Goal: Task Accomplishment & Management: Manage account settings

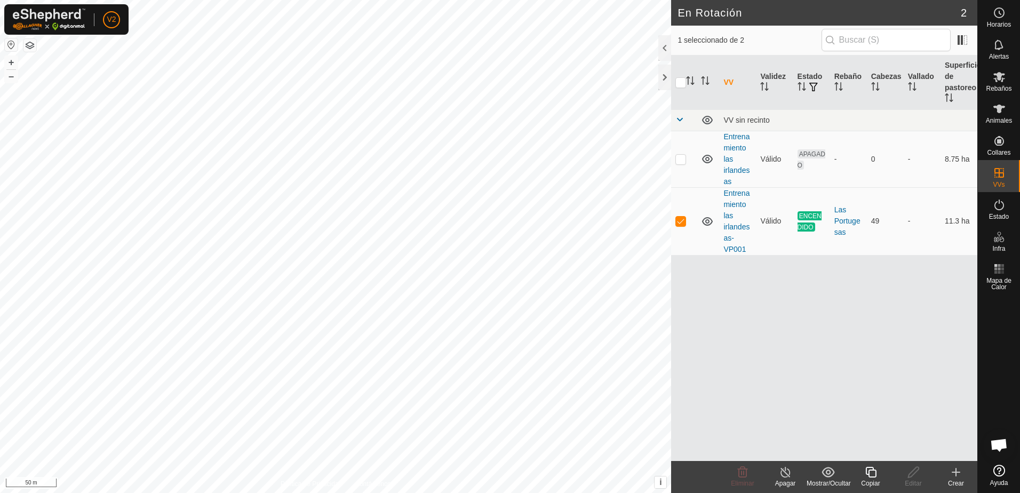
click at [788, 473] on icon at bounding box center [785, 472] width 13 height 13
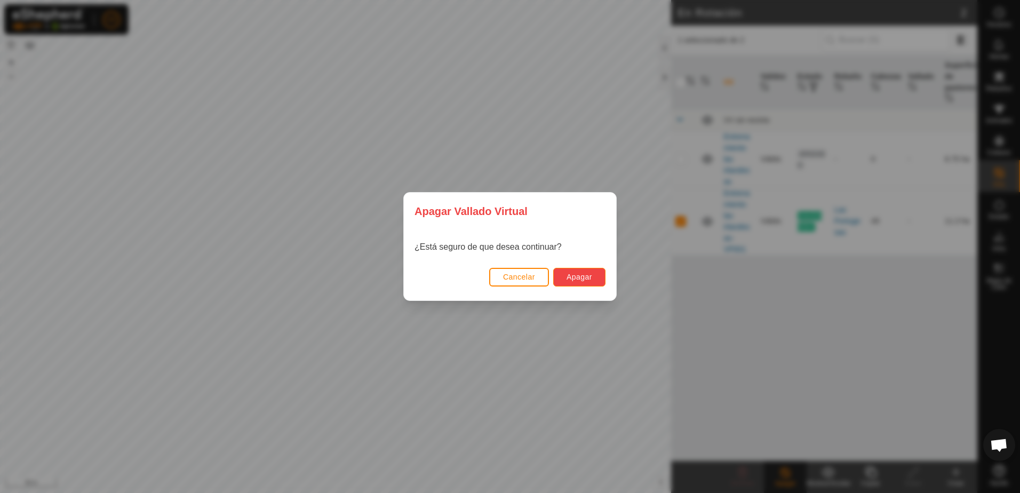
click at [595, 274] on button "Apagar" at bounding box center [579, 277] width 52 height 19
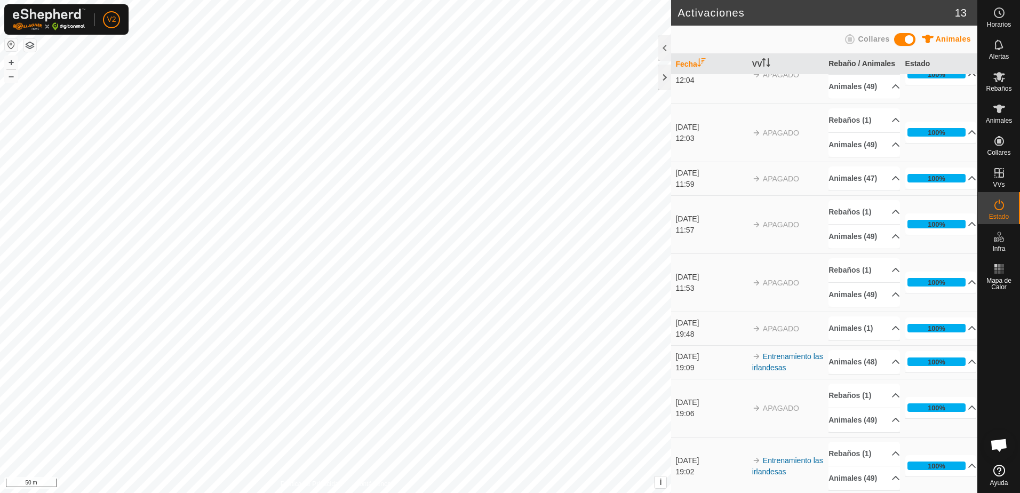
scroll to position [191, 0]
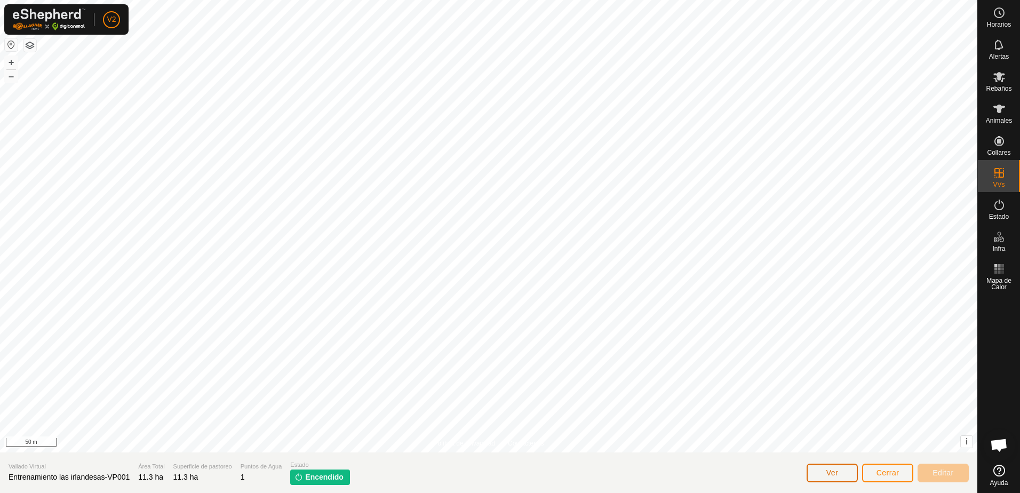
click at [848, 470] on button "Ver" at bounding box center [832, 473] width 51 height 19
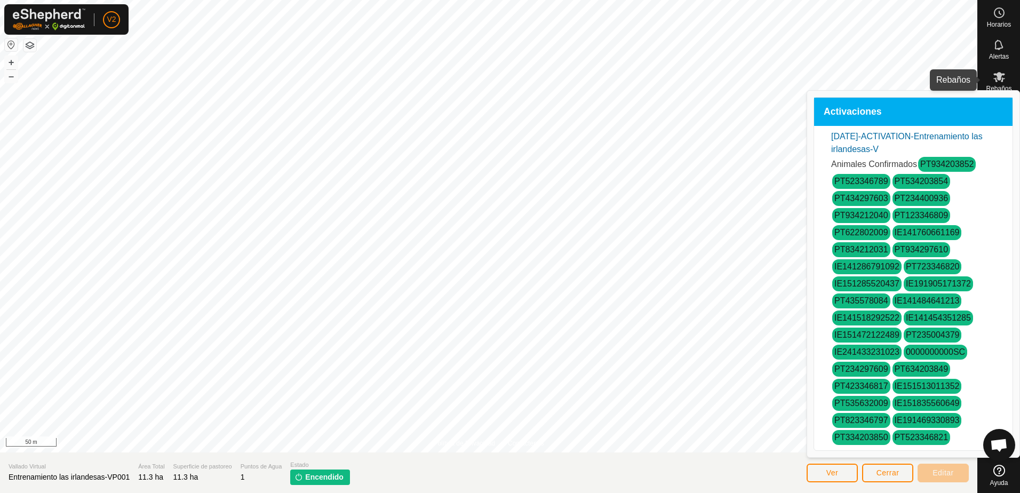
click at [1000, 72] on icon at bounding box center [999, 76] width 13 height 13
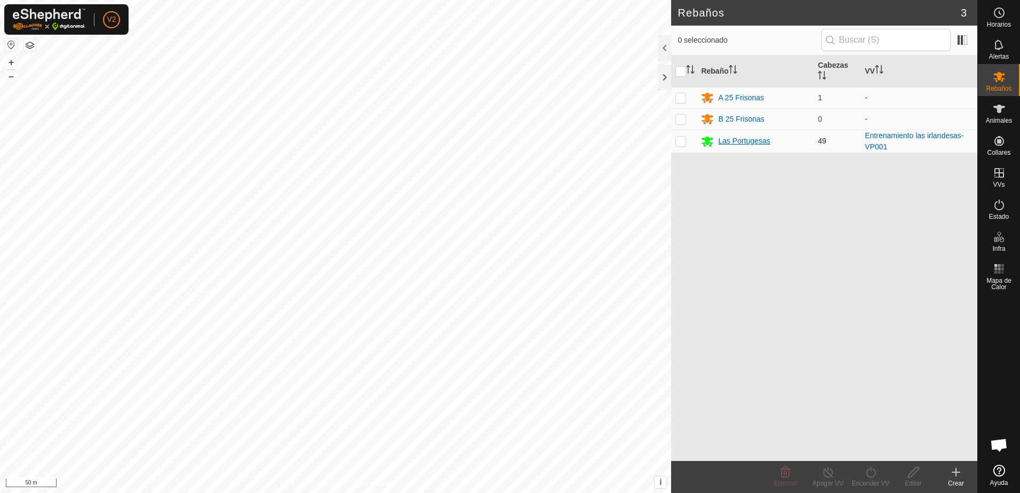
click at [733, 144] on div "Las Portugesas" at bounding box center [744, 141] width 52 height 11
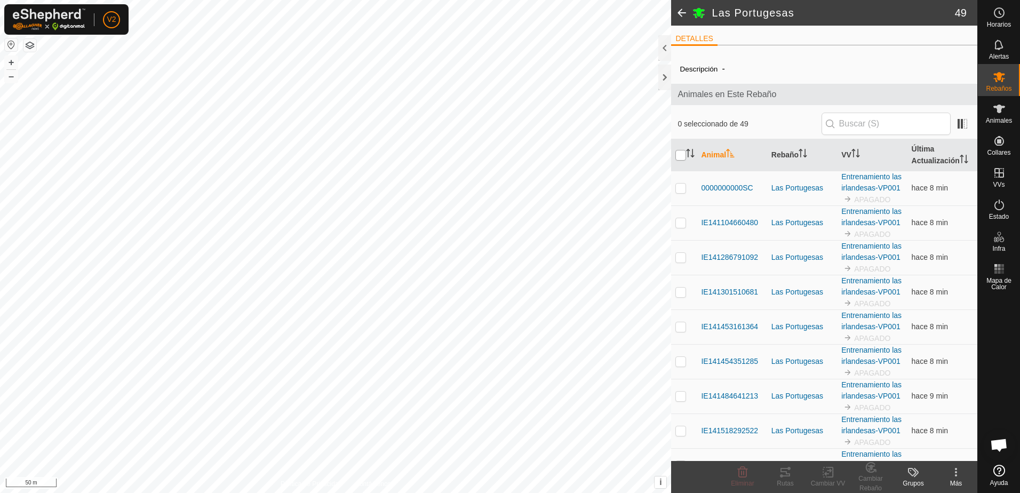
click at [684, 152] on input "checkbox" at bounding box center [681, 155] width 11 height 11
checkbox input "true"
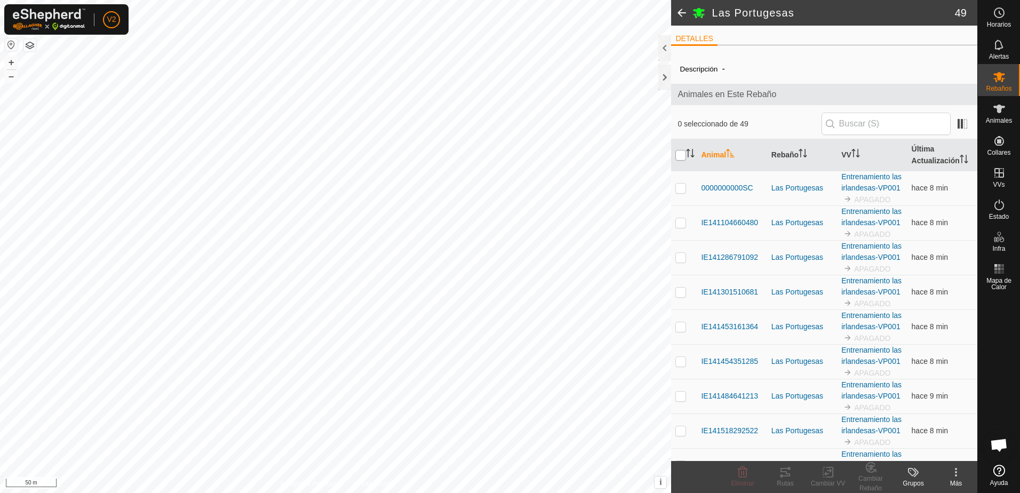
checkbox input "true"
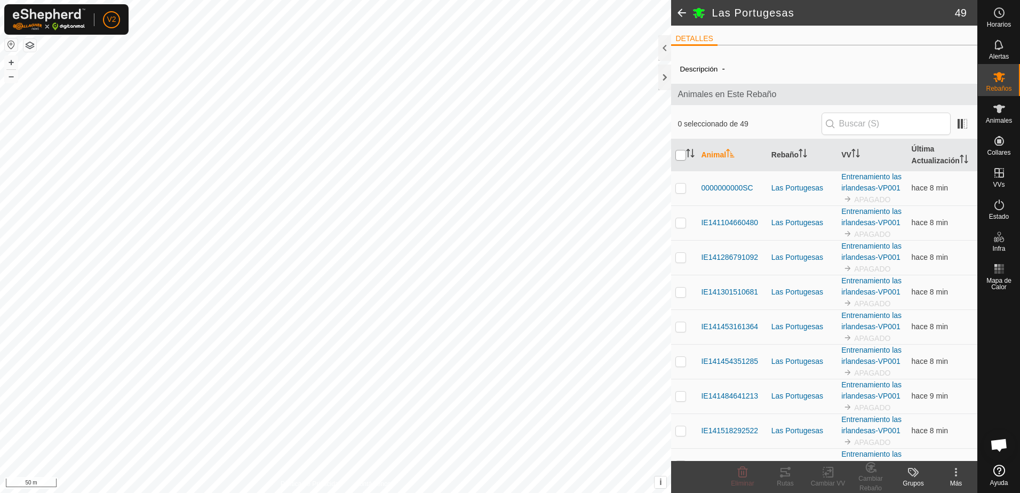
checkbox input "true"
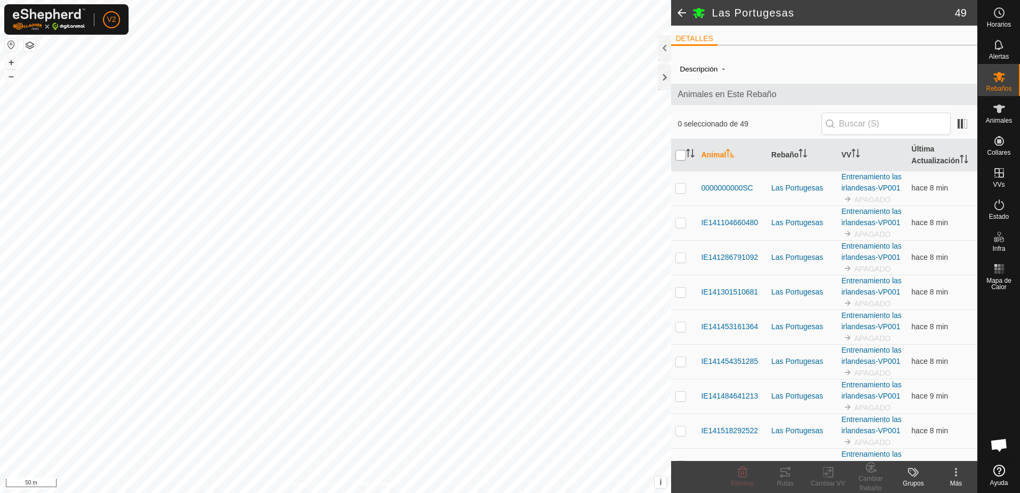
checkbox input "true"
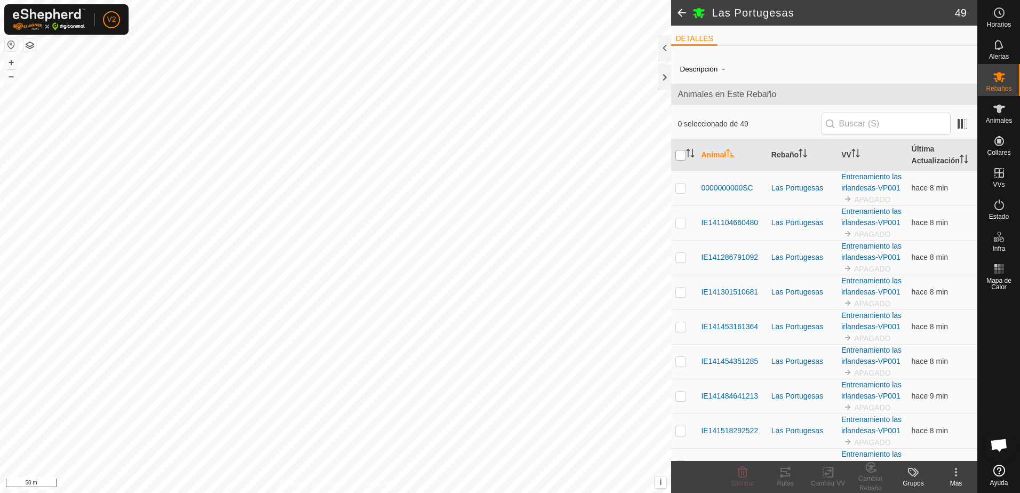
checkbox input "true"
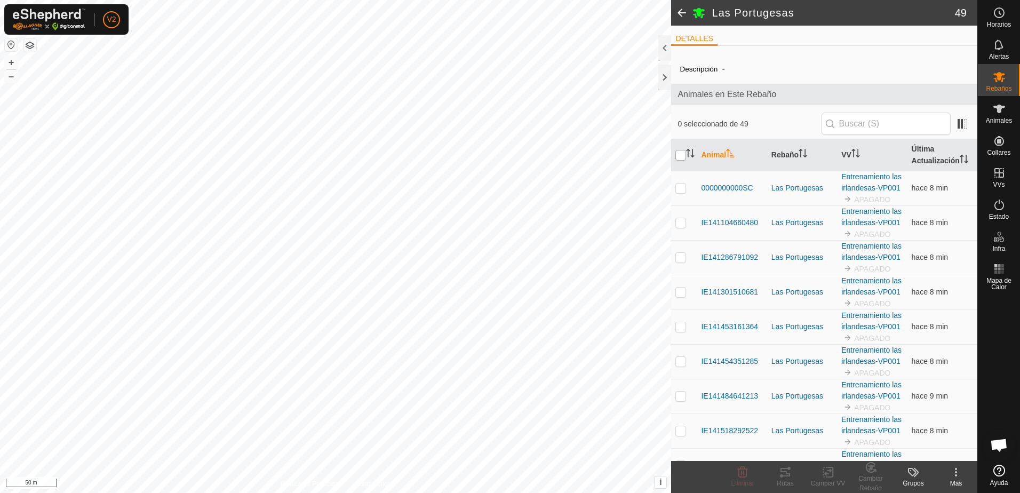
checkbox input "true"
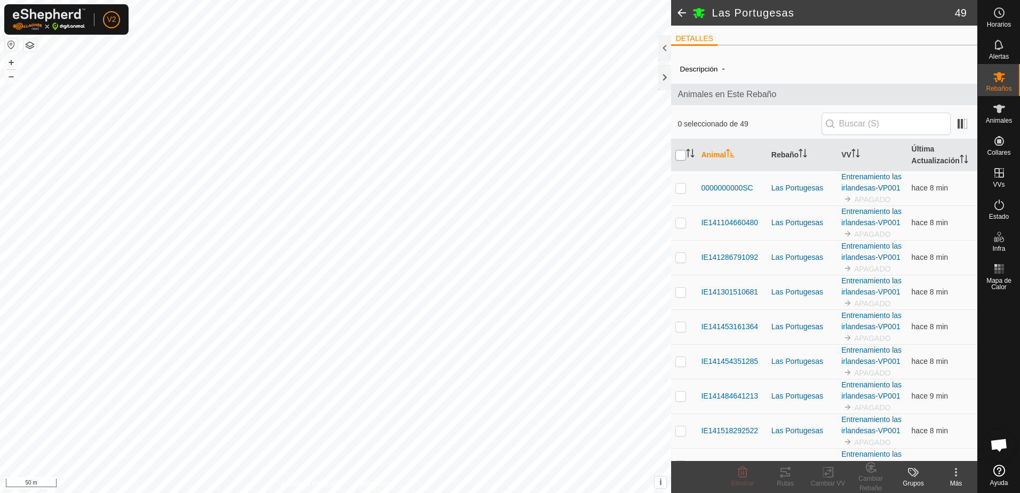
checkbox input "true"
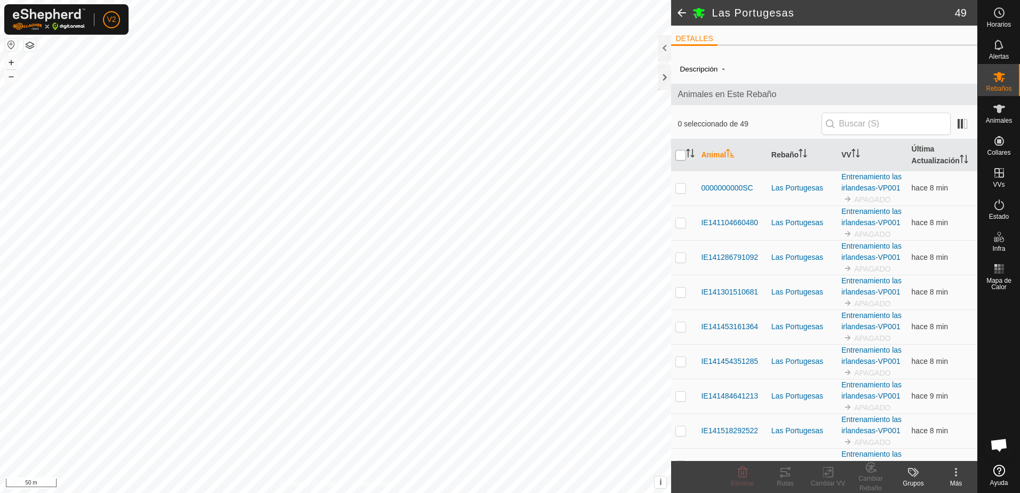
checkbox input "true"
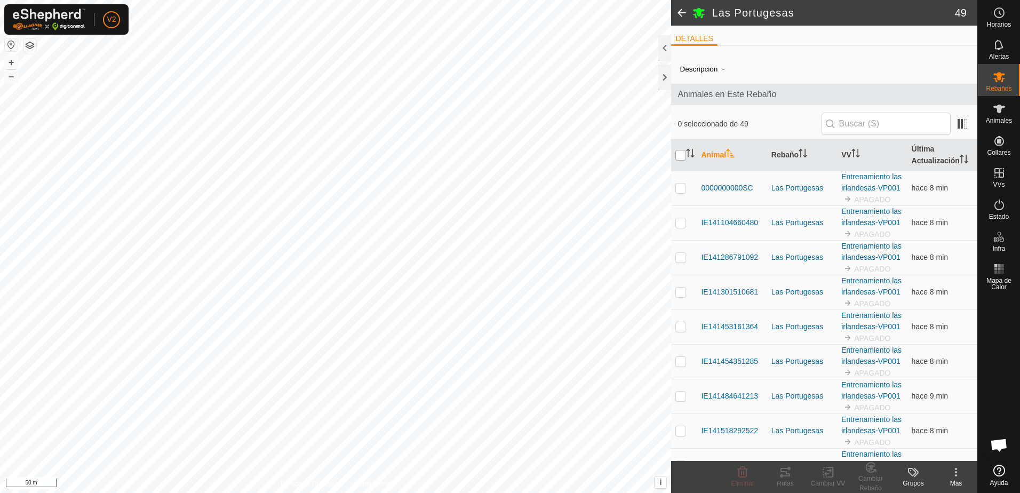
checkbox input "true"
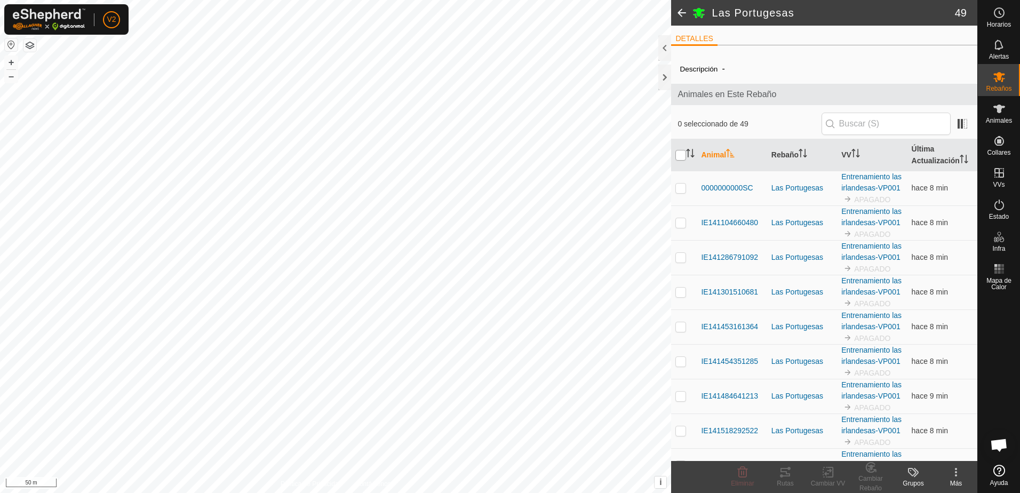
checkbox input "true"
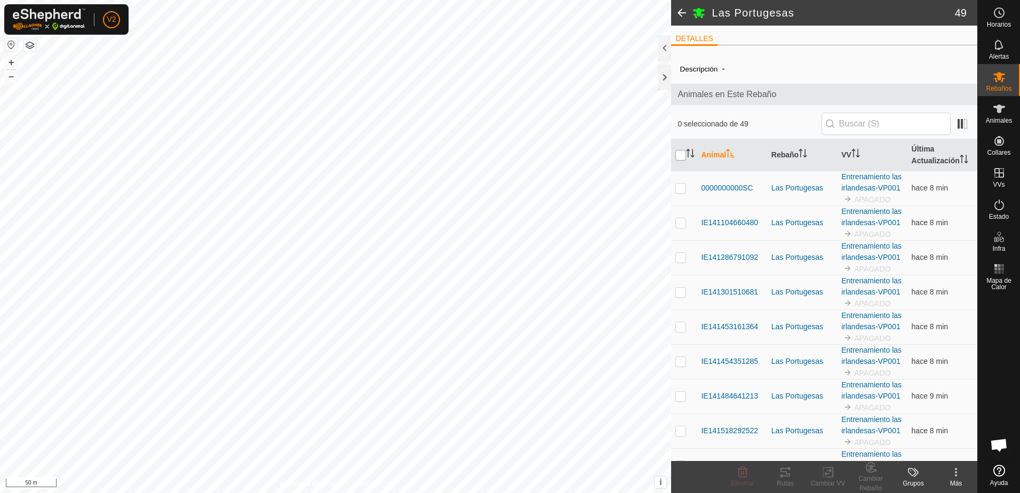
checkbox input "true"
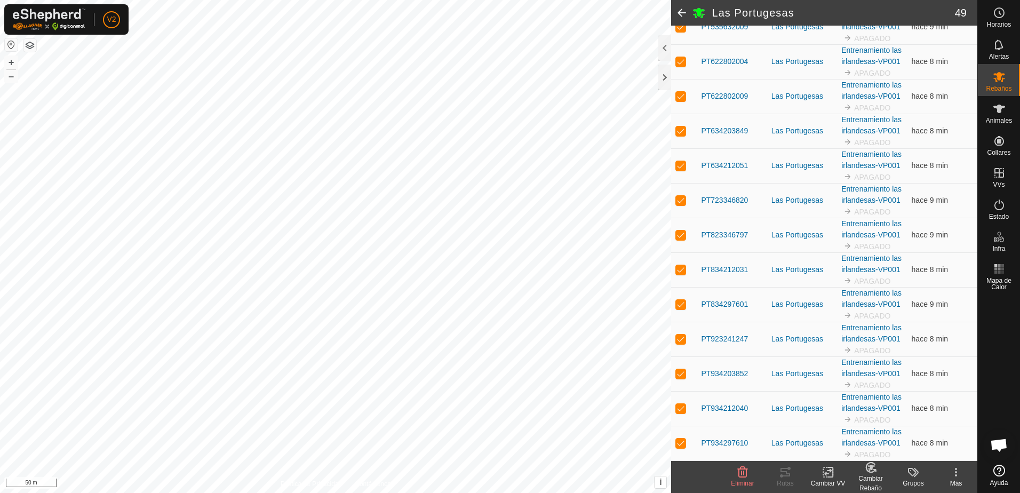
scroll to position [1934, 0]
click at [684, 15] on span at bounding box center [681, 13] width 21 height 26
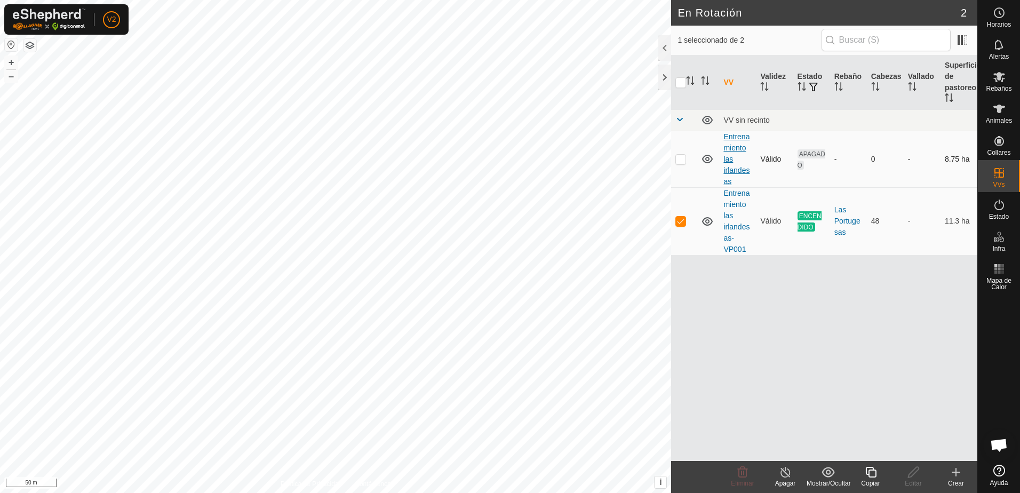
click at [733, 171] on link "Entrenamiento las irlandesas" at bounding box center [737, 158] width 26 height 53
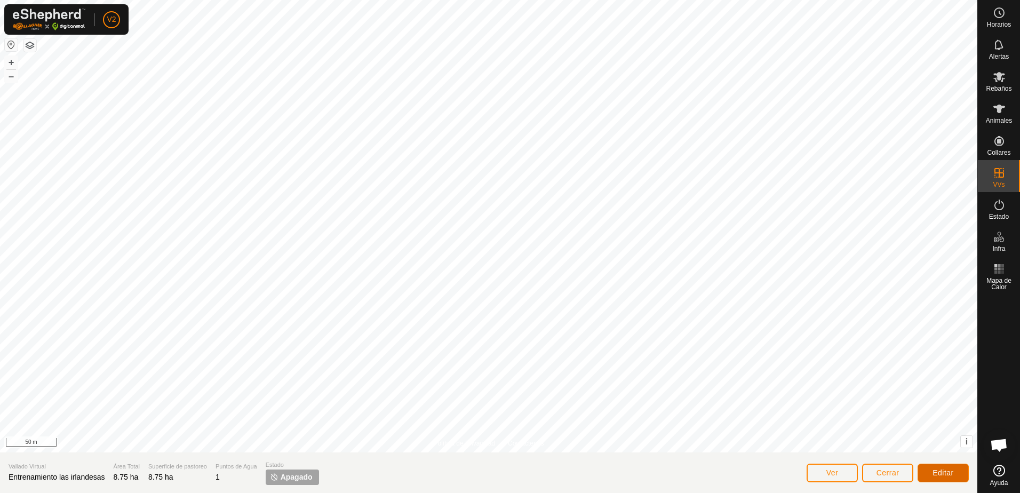
click at [937, 475] on span "Editar" at bounding box center [943, 473] width 21 height 9
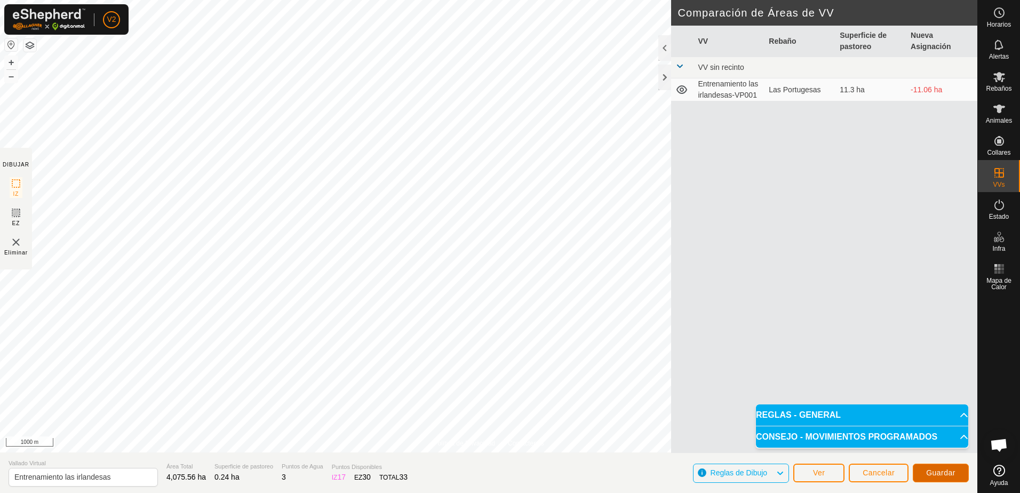
click at [947, 471] on span "Guardar" at bounding box center [940, 473] width 29 height 9
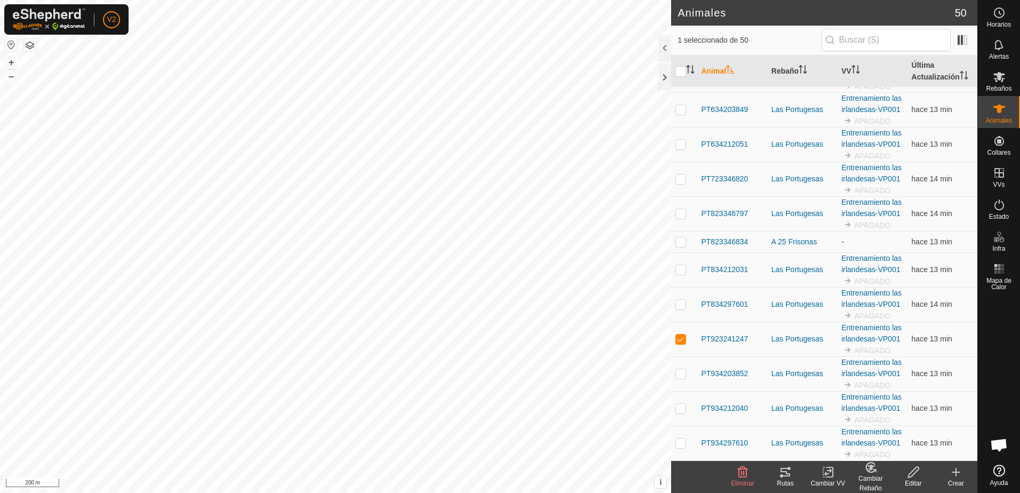
scroll to position [1872, 0]
click at [827, 470] on icon at bounding box center [828, 472] width 13 height 13
click at [844, 450] on link "Apagar VV" at bounding box center [860, 448] width 106 height 21
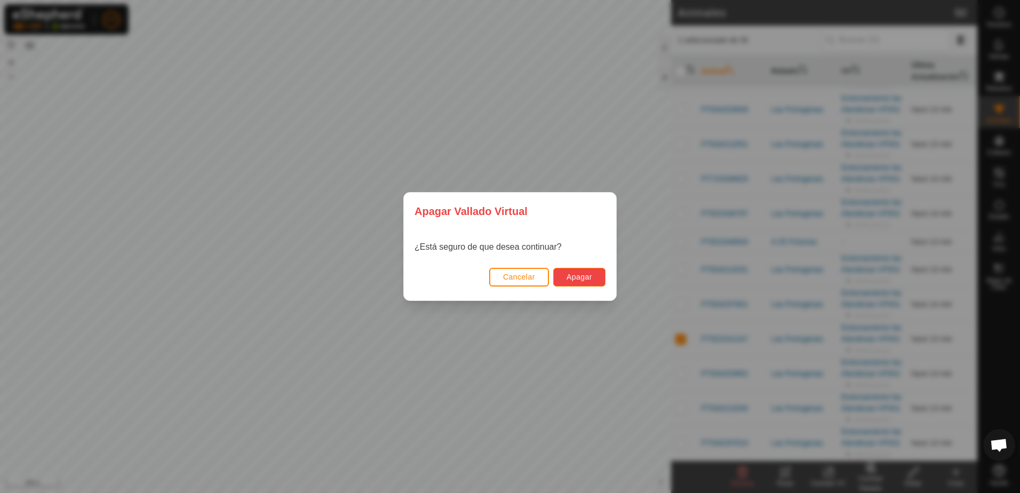
click at [585, 280] on span "Apagar" at bounding box center [580, 277] width 26 height 9
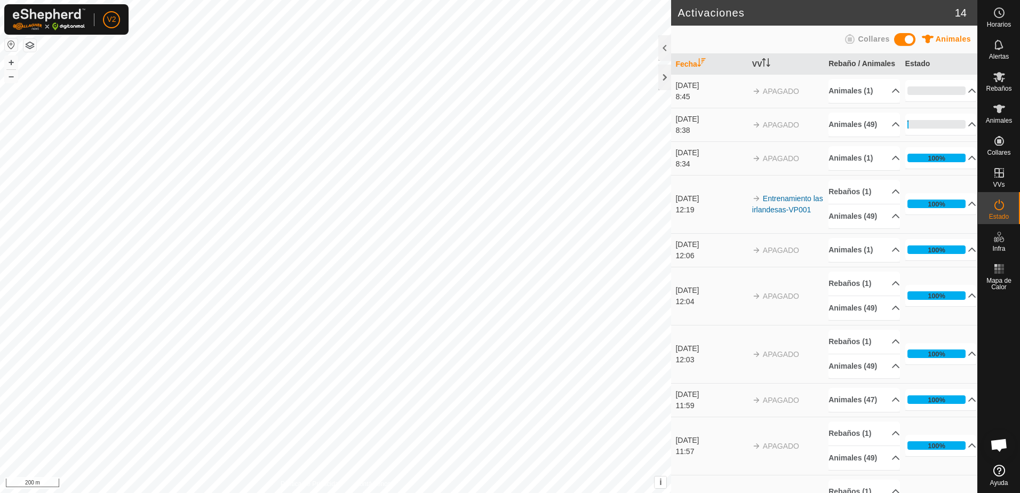
click at [902, 39] on span at bounding box center [904, 39] width 21 height 13
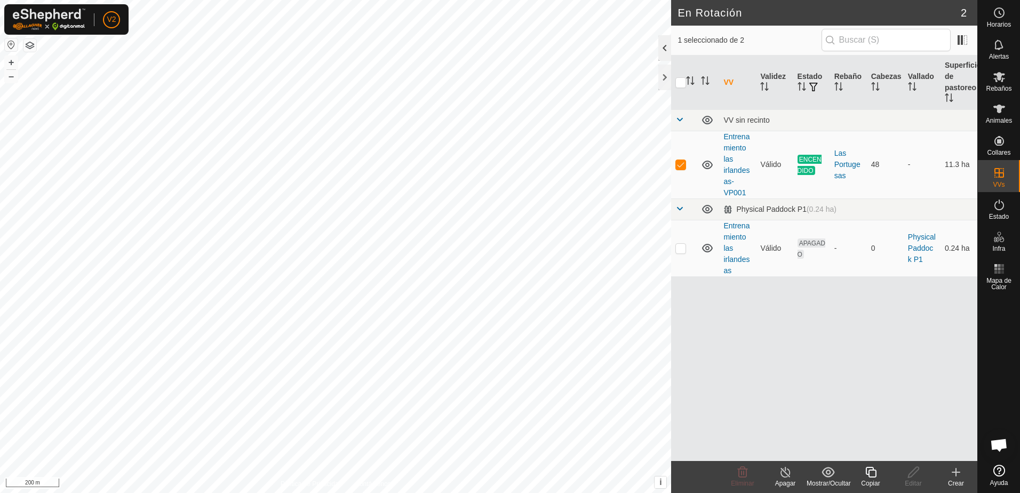
click at [666, 53] on div at bounding box center [664, 48] width 13 height 26
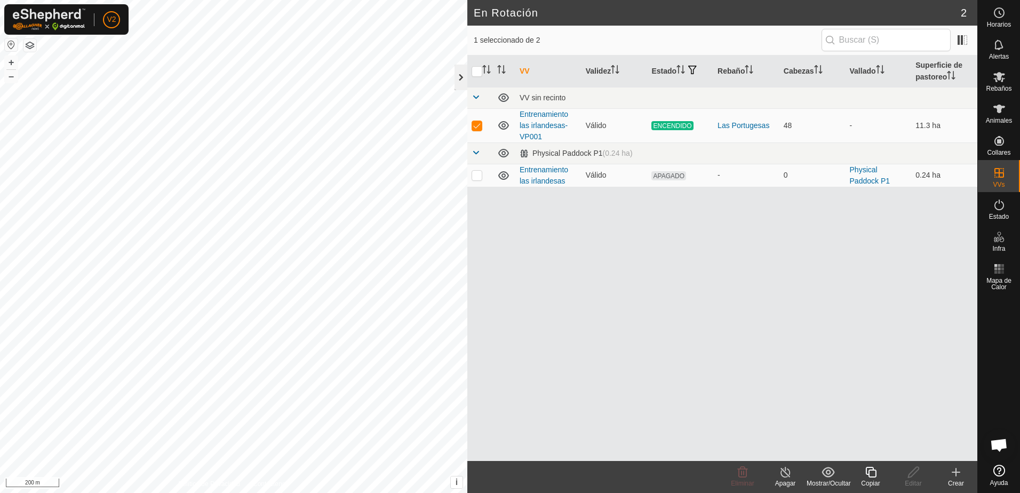
click at [465, 79] on div at bounding box center [461, 78] width 13 height 26
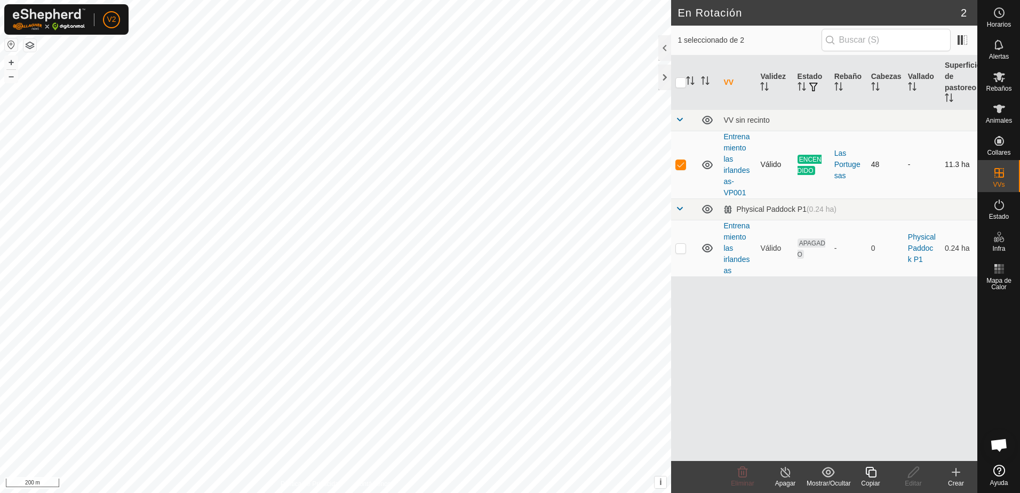
click at [734, 156] on td "Entrenamiento las irlandesas-VP001" at bounding box center [737, 165] width 37 height 68
click at [731, 172] on link "Entrenamiento las irlandesas-VP001" at bounding box center [737, 164] width 26 height 65
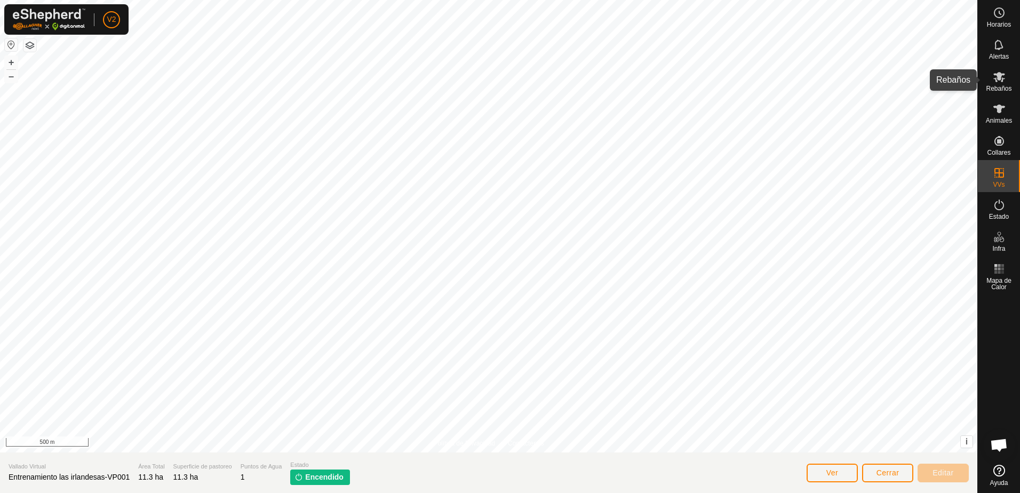
click at [1003, 84] on es-mob-svg-icon at bounding box center [999, 76] width 19 height 17
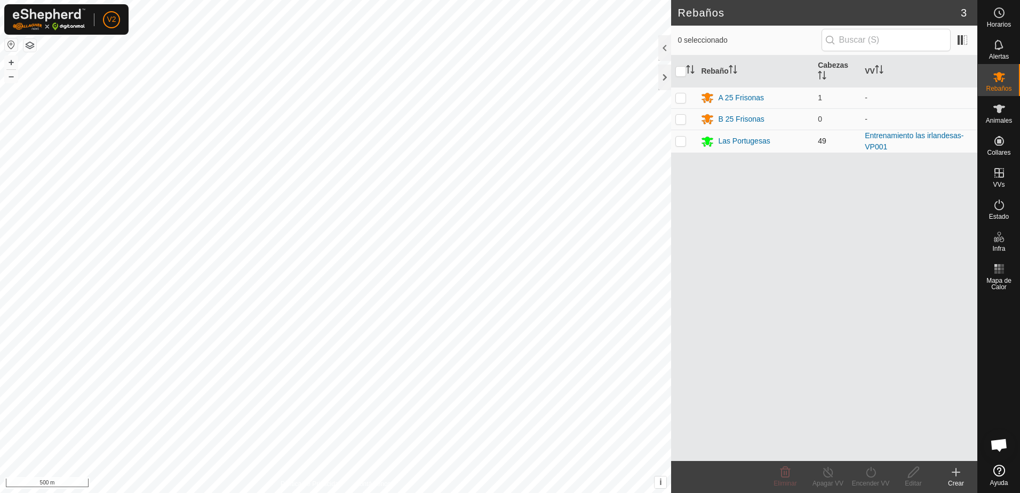
click at [678, 141] on p-checkbox at bounding box center [681, 141] width 11 height 9
checkbox input "true"
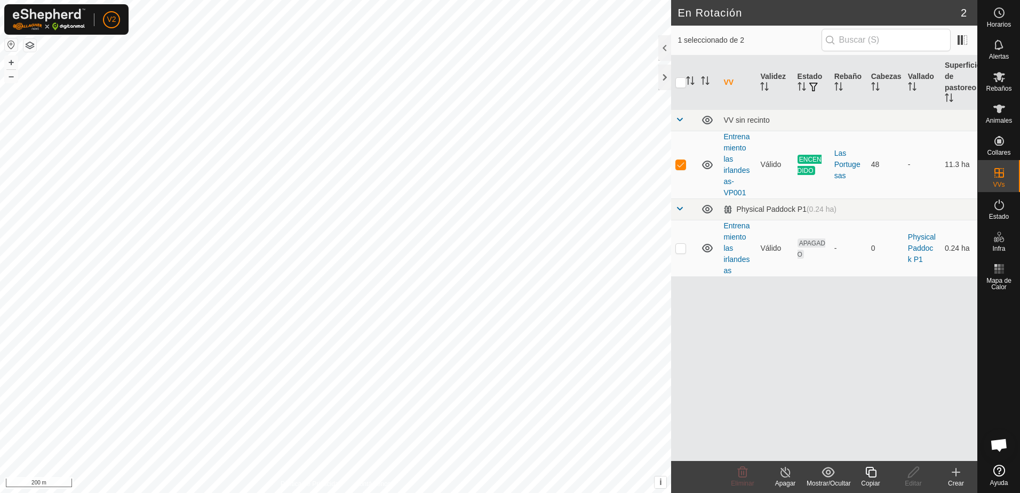
checkbox input "false"
checkbox input "true"
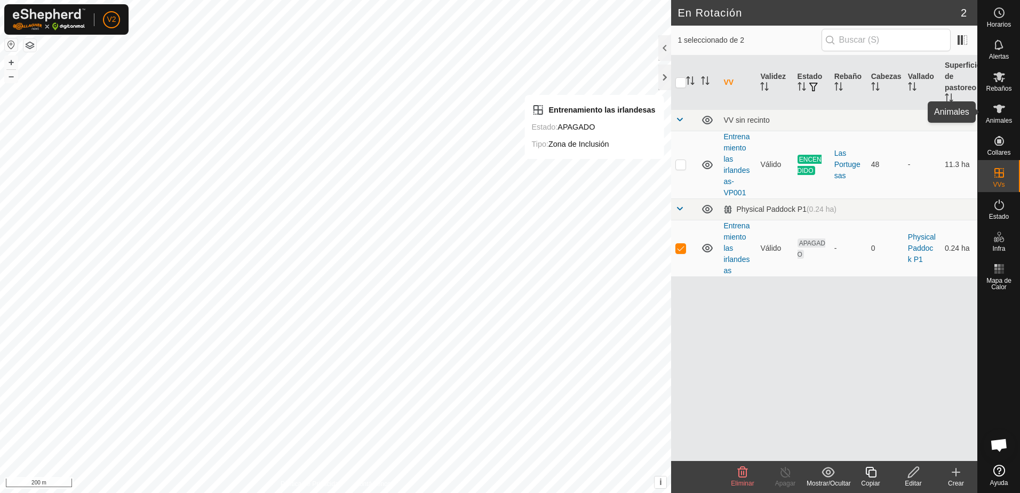
click at [1006, 113] on es-animals-svg-icon at bounding box center [999, 108] width 19 height 17
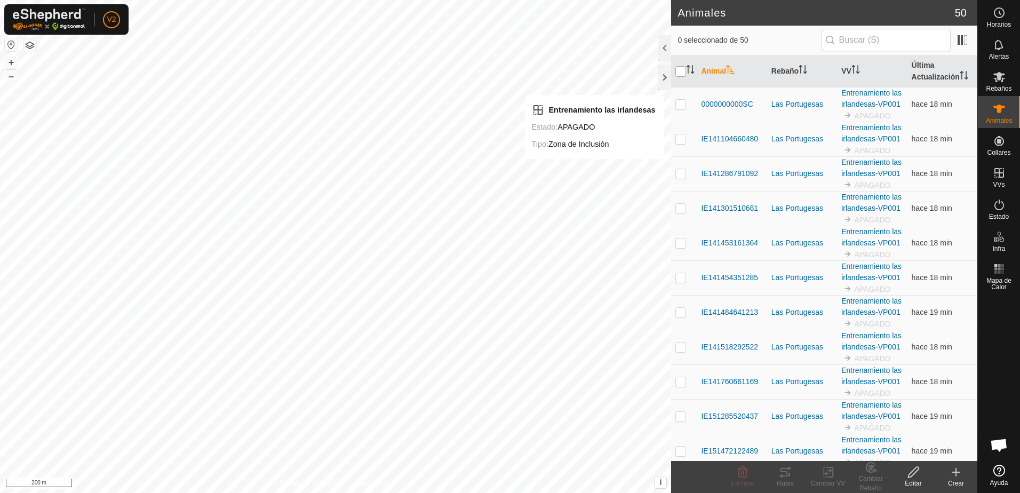
click at [682, 74] on input "checkbox" at bounding box center [681, 71] width 11 height 11
checkbox input "true"
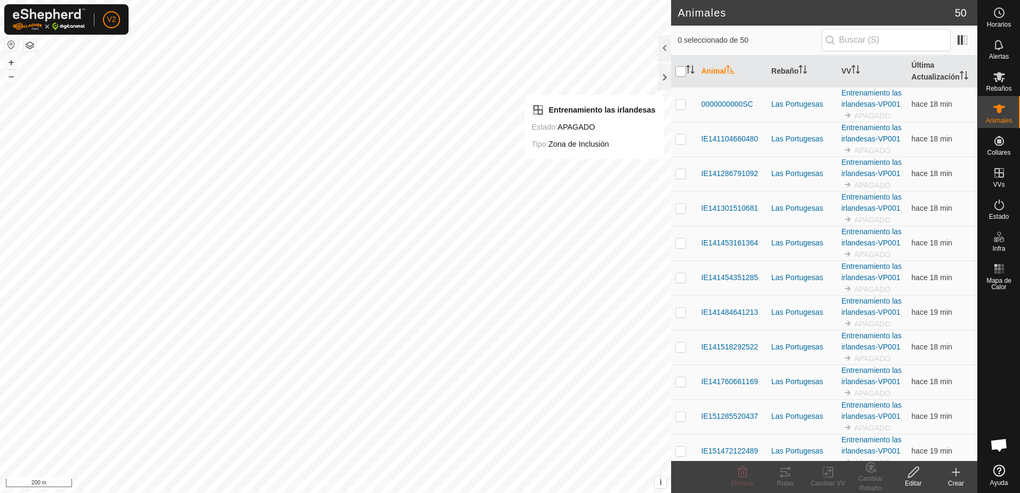
checkbox input "true"
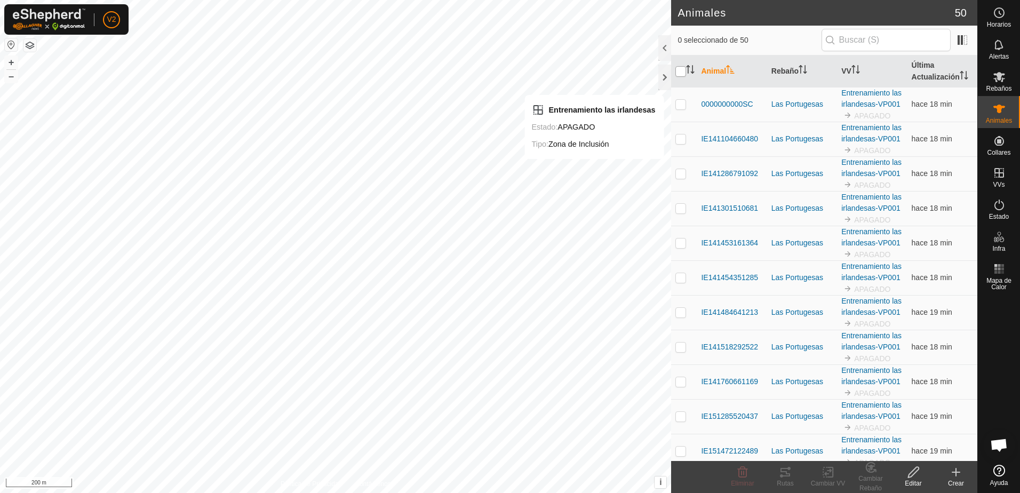
checkbox input "true"
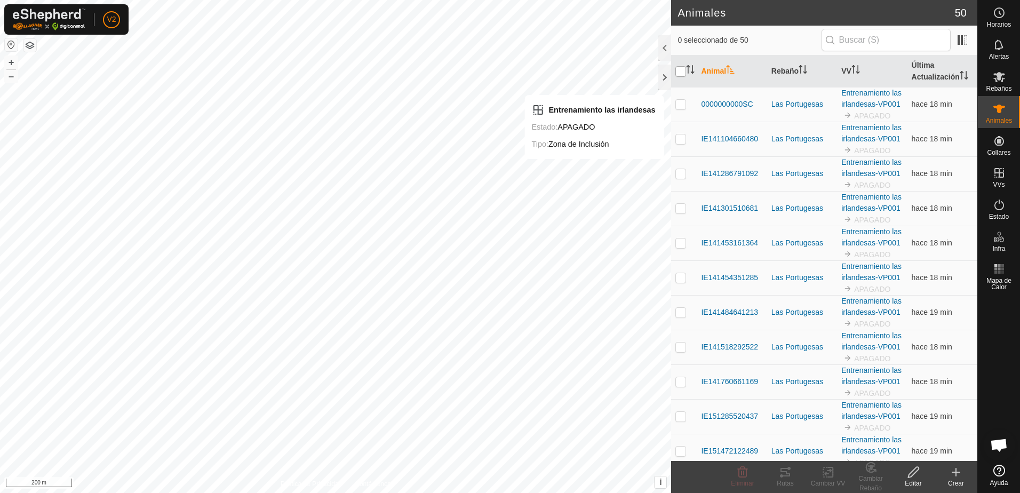
checkbox input "true"
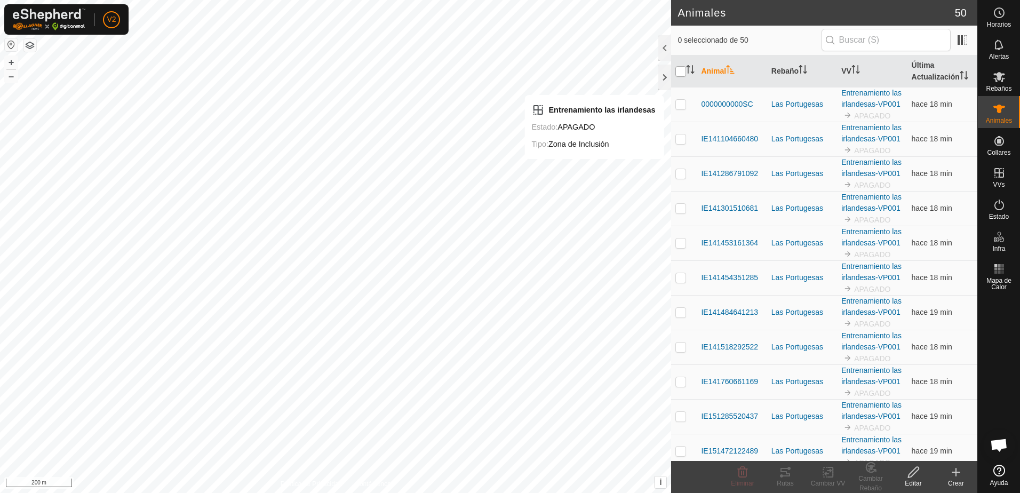
checkbox input "true"
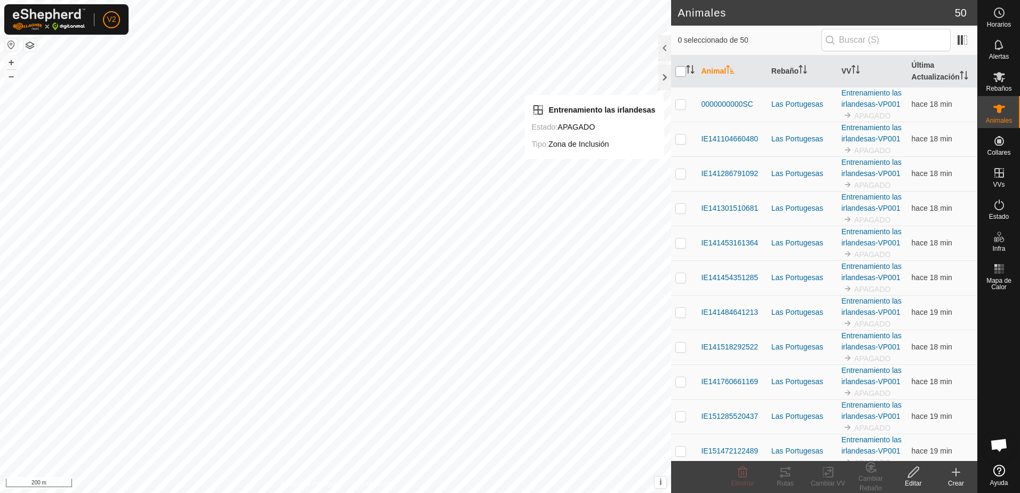
checkbox input "true"
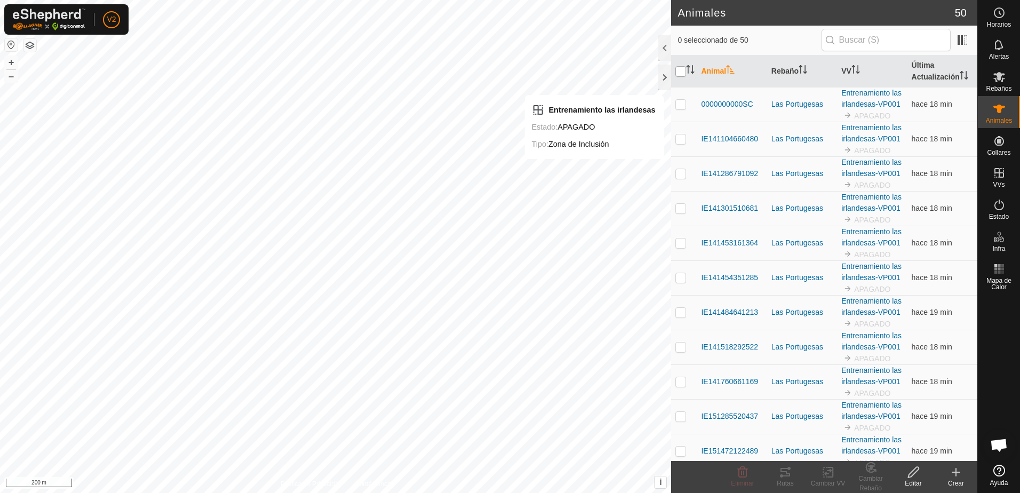
checkbox input "true"
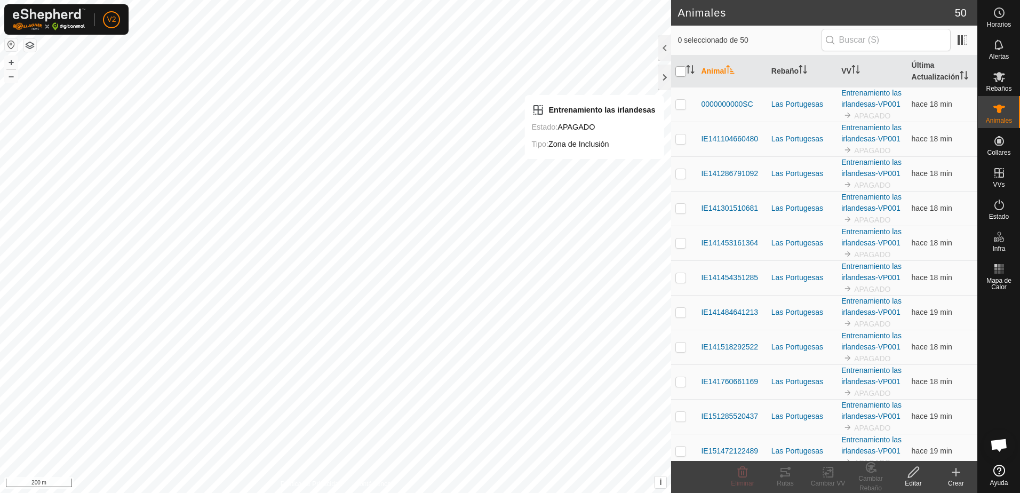
checkbox input "true"
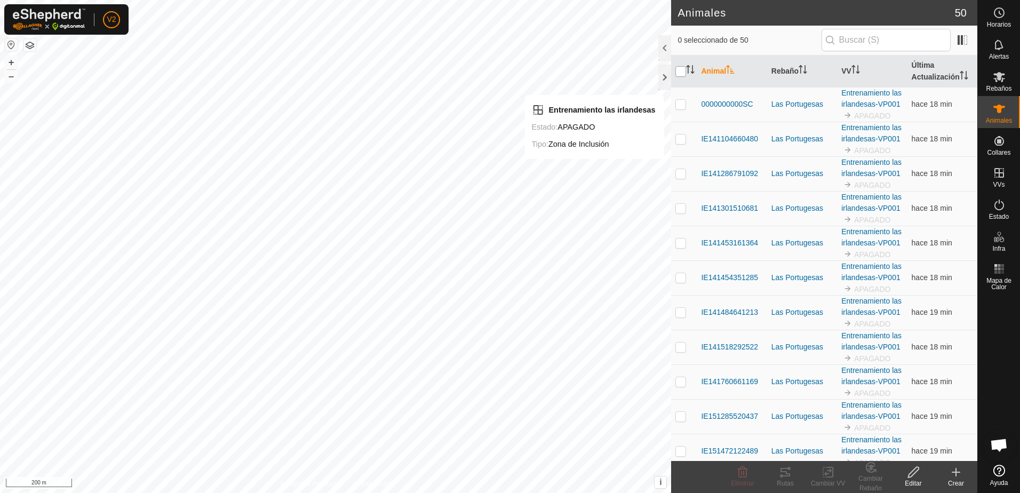
checkbox input "true"
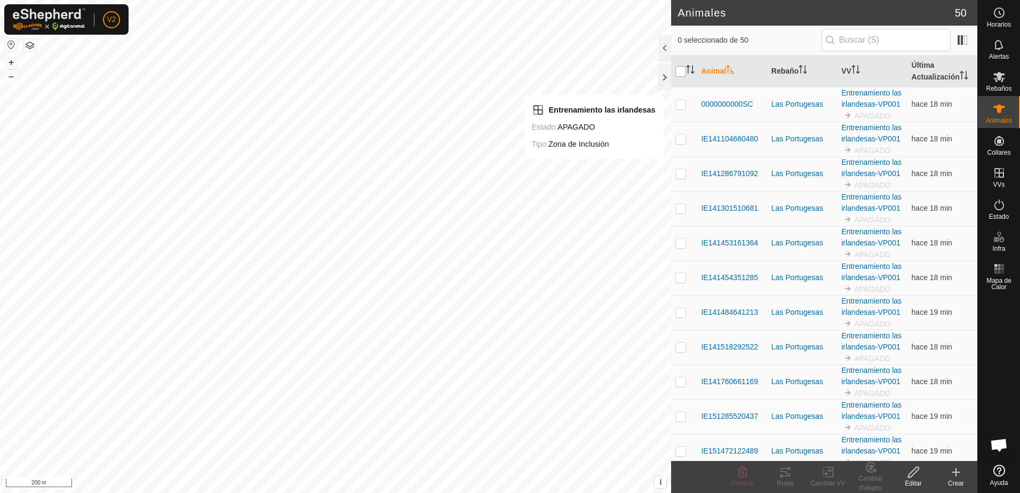
checkbox input "true"
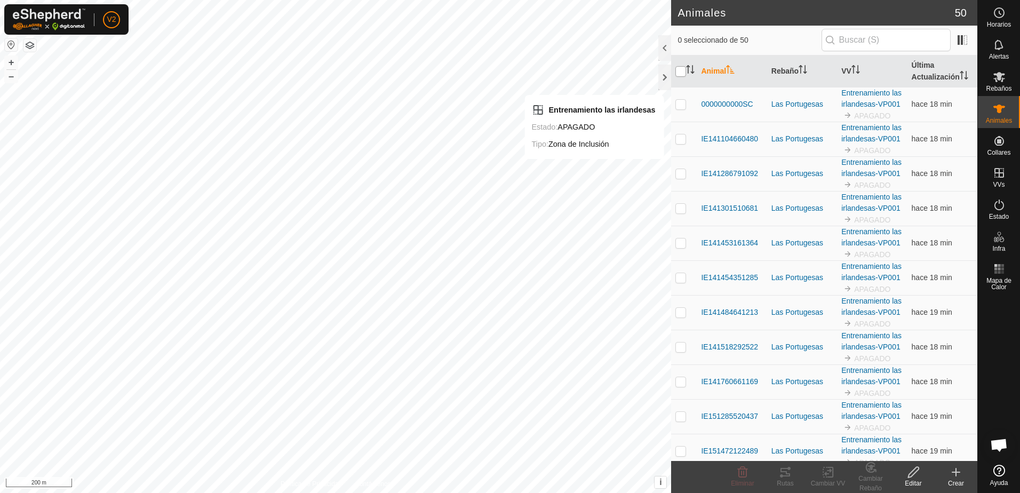
checkbox input "true"
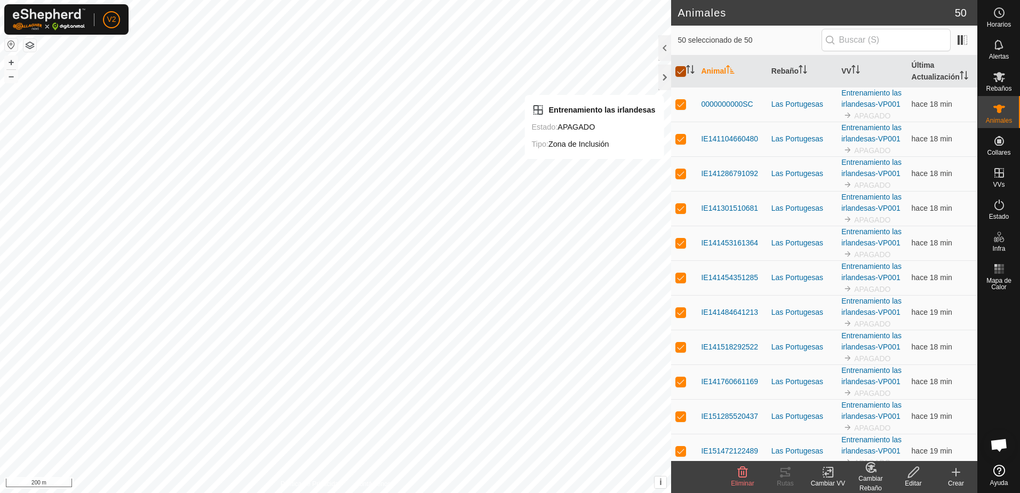
click at [680, 69] on input "checkbox" at bounding box center [681, 71] width 11 height 11
checkbox input "false"
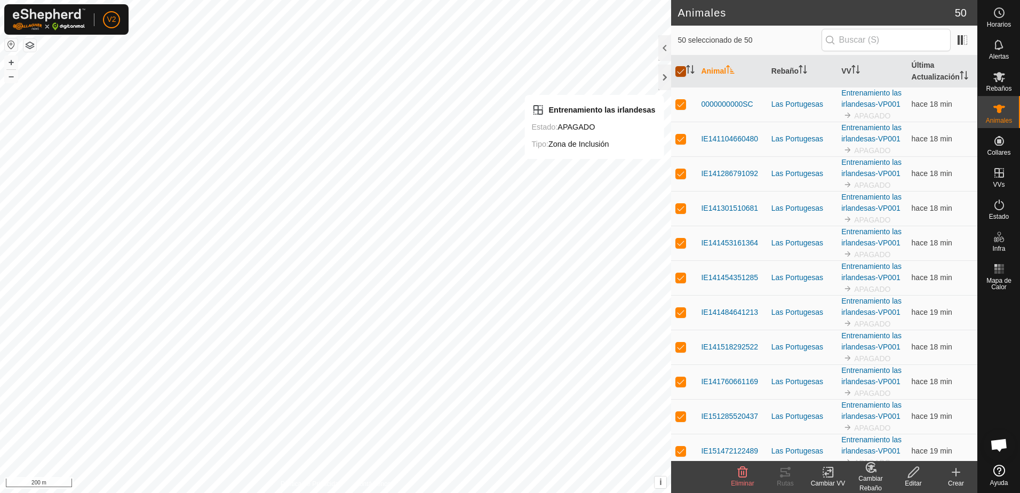
checkbox input "false"
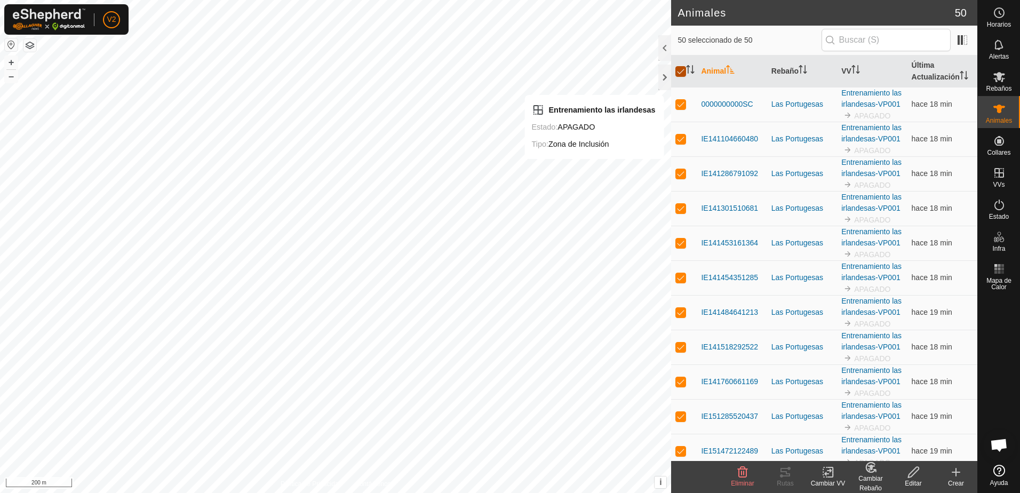
checkbox input "false"
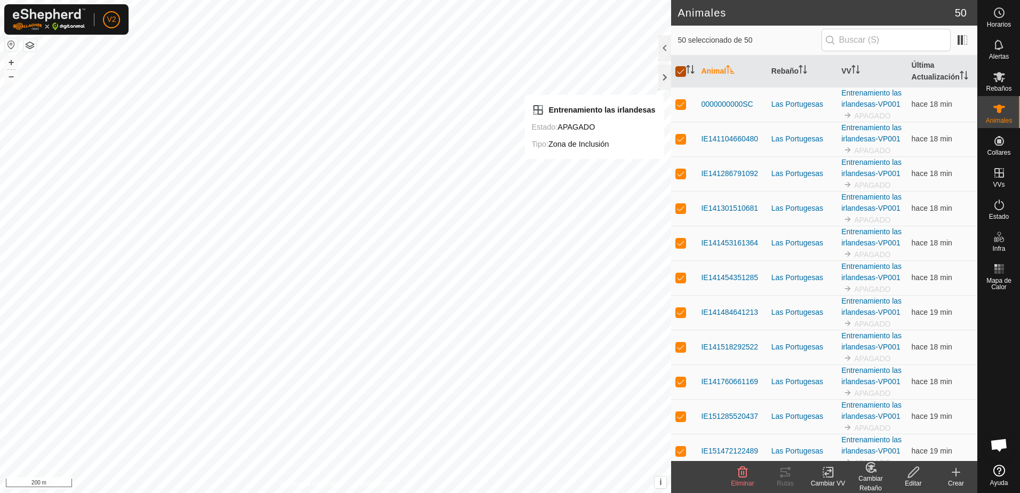
checkbox input "false"
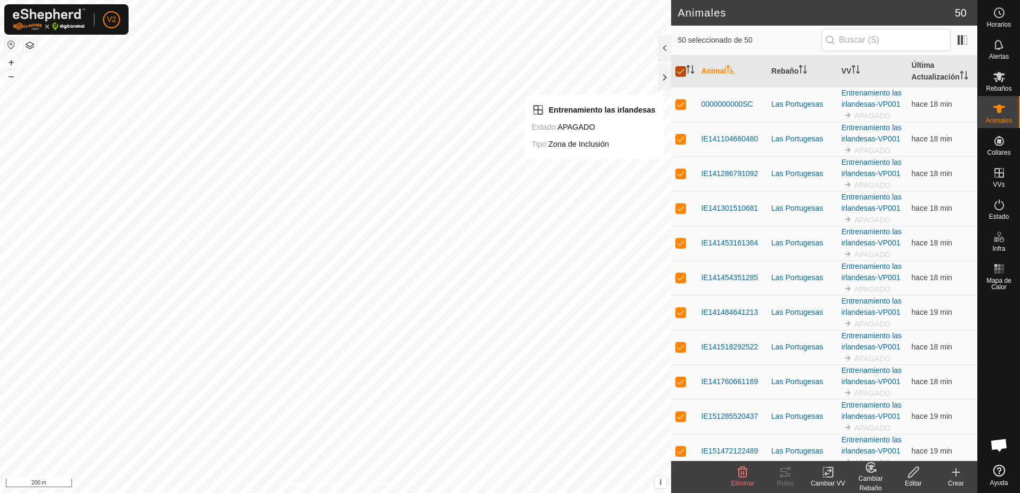
checkbox input "false"
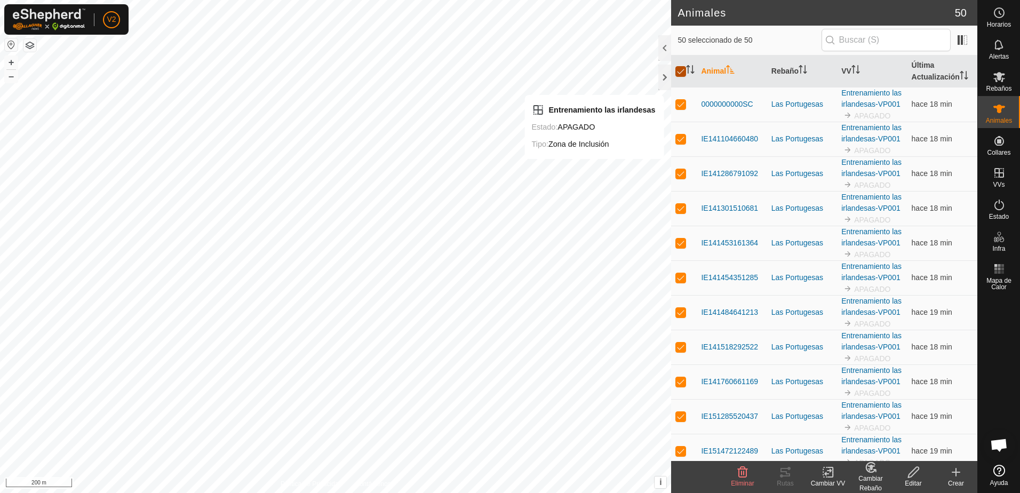
checkbox input "false"
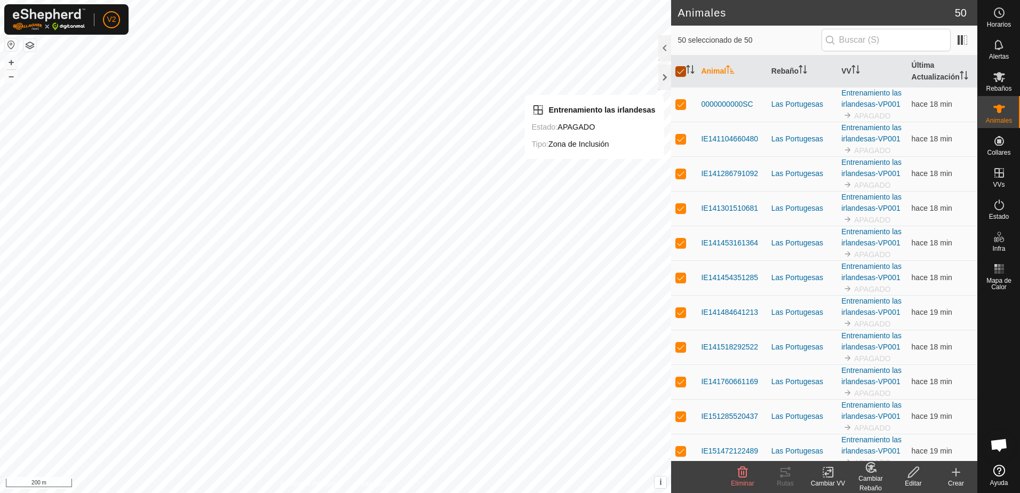
checkbox input "false"
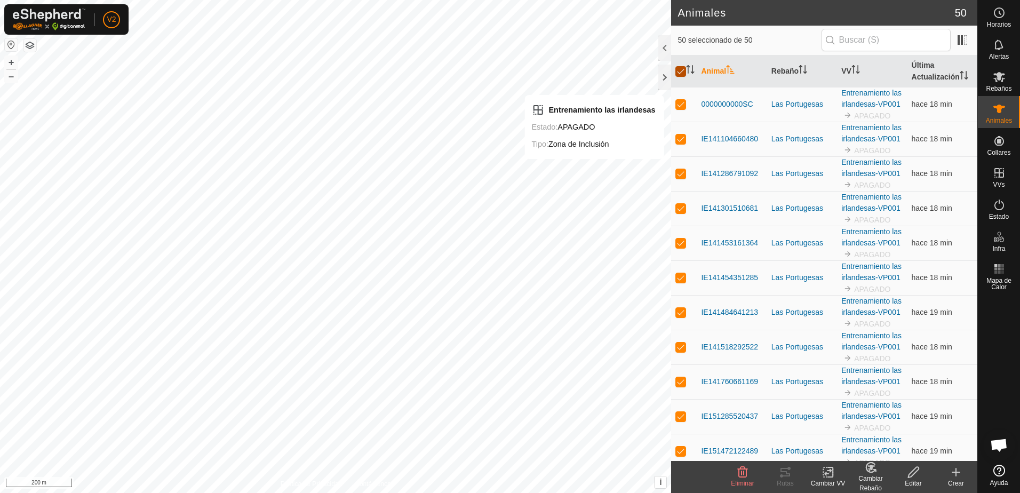
checkbox input "false"
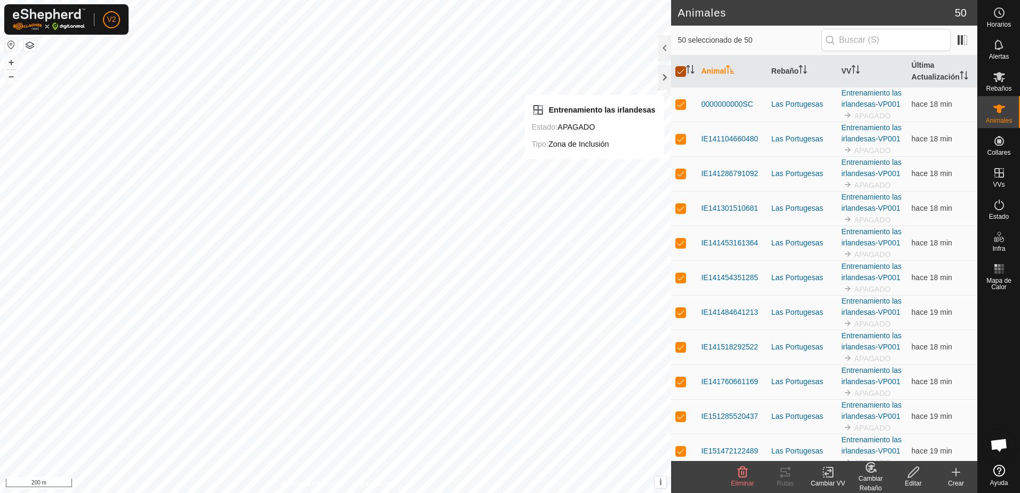
checkbox input "false"
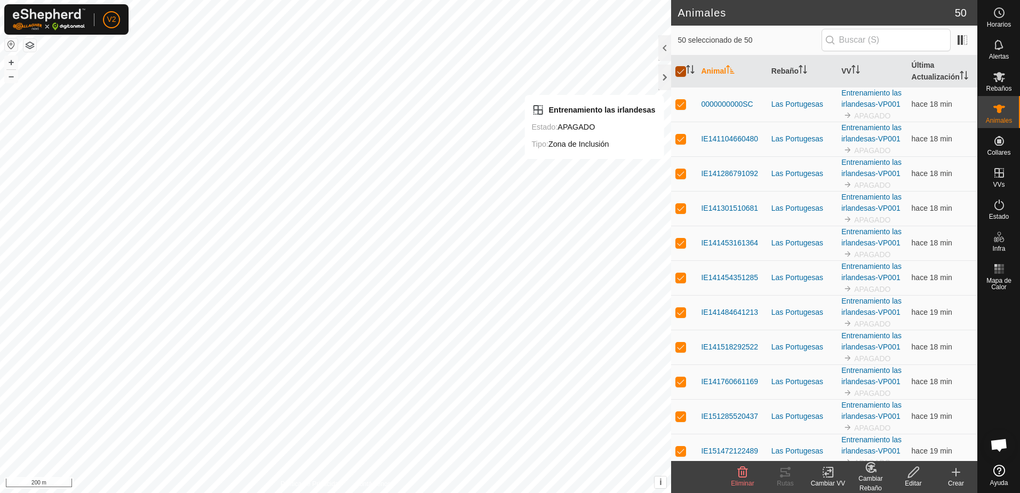
checkbox input "false"
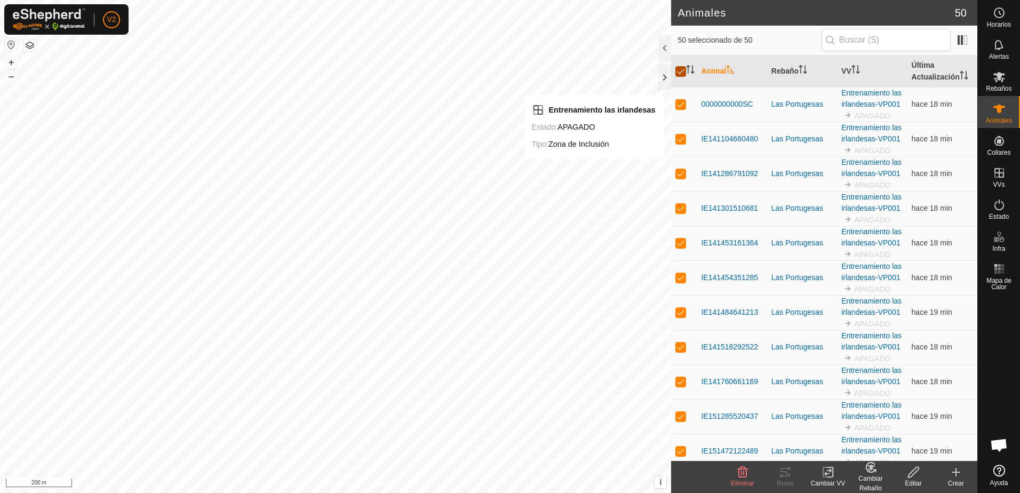
checkbox input "false"
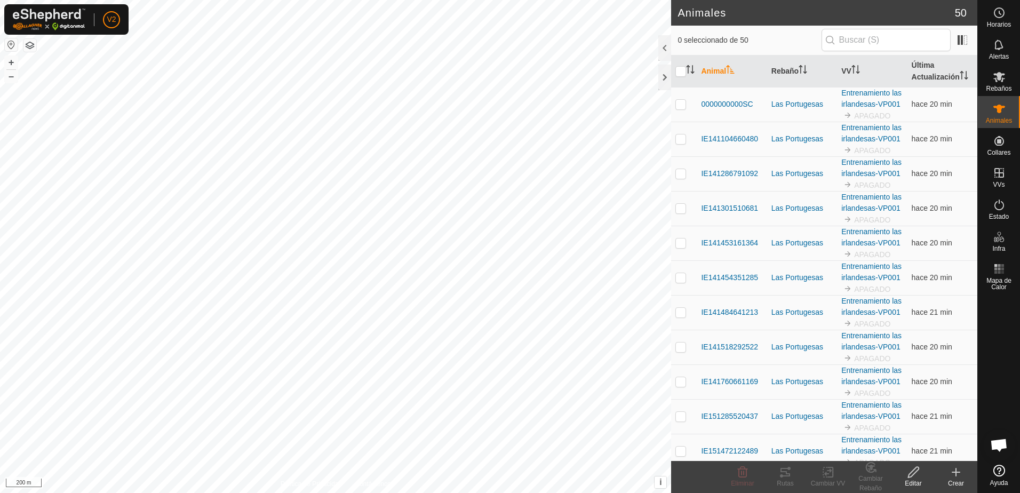
click at [852, 189] on img at bounding box center [848, 184] width 9 height 9
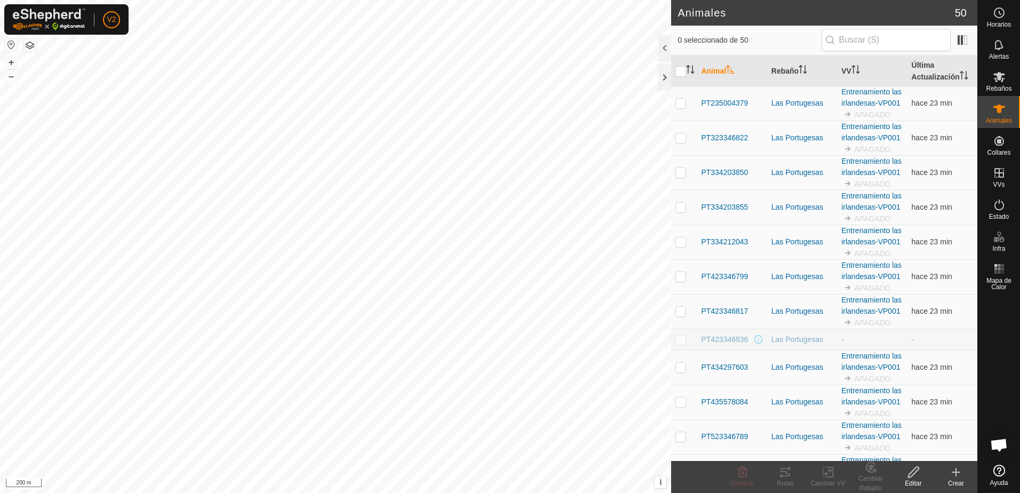
scroll to position [797, 0]
